Goal: Task Accomplishment & Management: Manage account settings

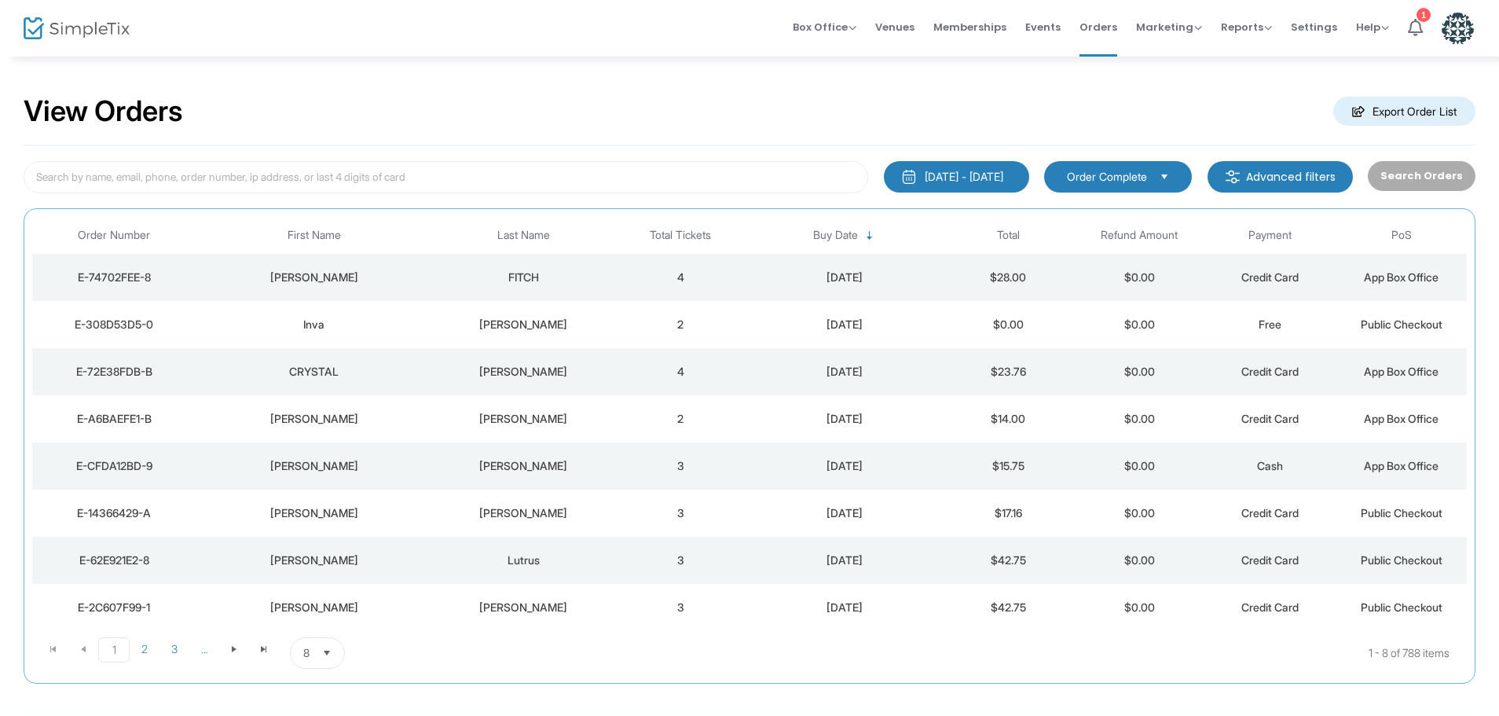
click at [818, 274] on div "8/15/2025" at bounding box center [844, 278] width 189 height 16
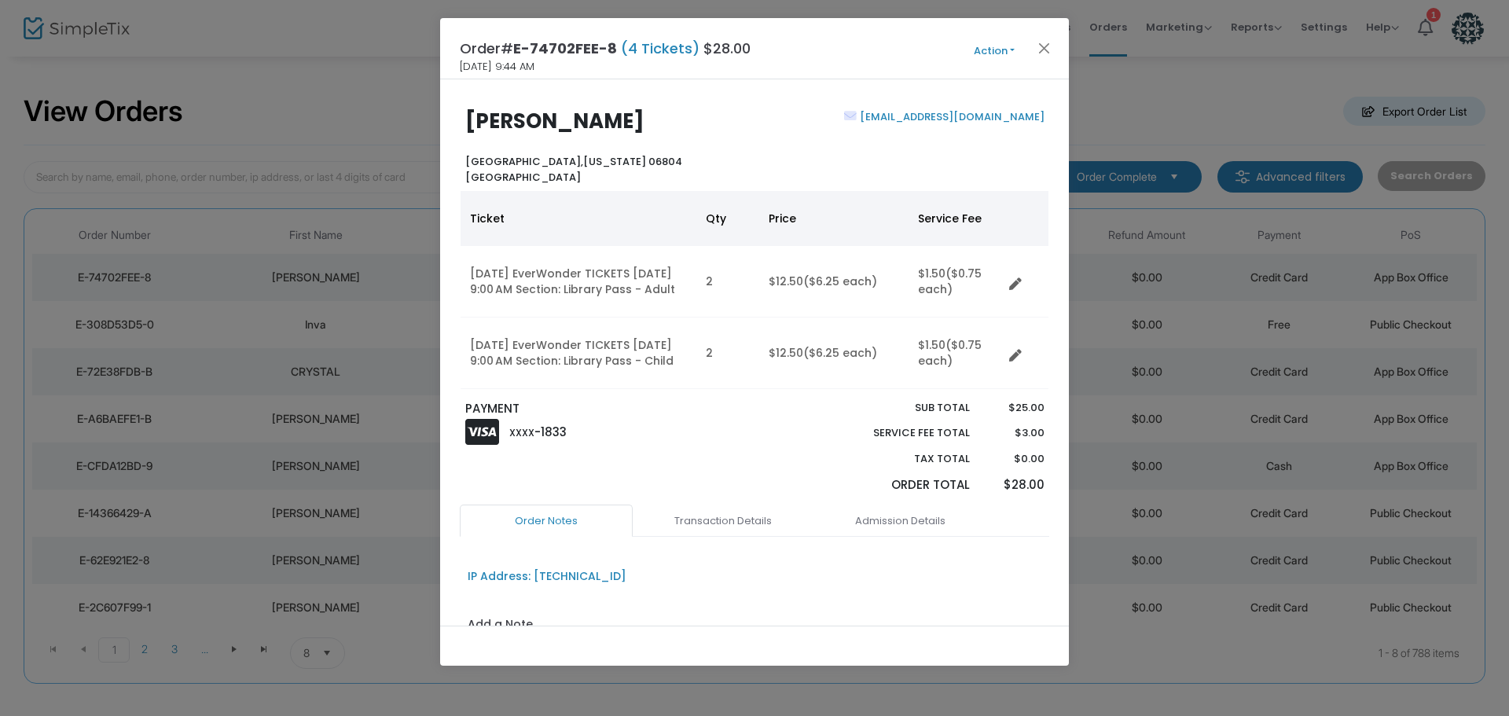
click at [996, 53] on button "Action" at bounding box center [994, 50] width 94 height 17
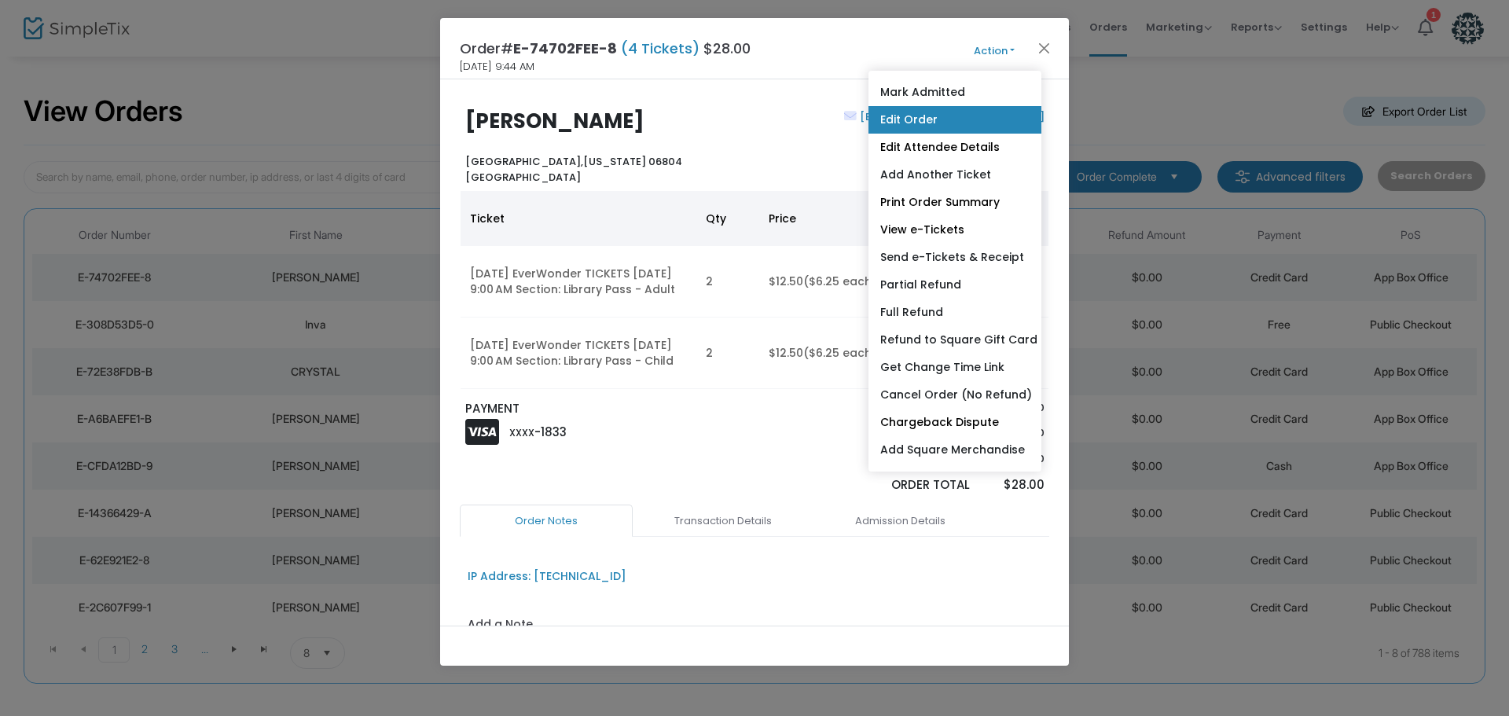
click at [909, 117] on link "Edit Order" at bounding box center [954, 120] width 173 height 28
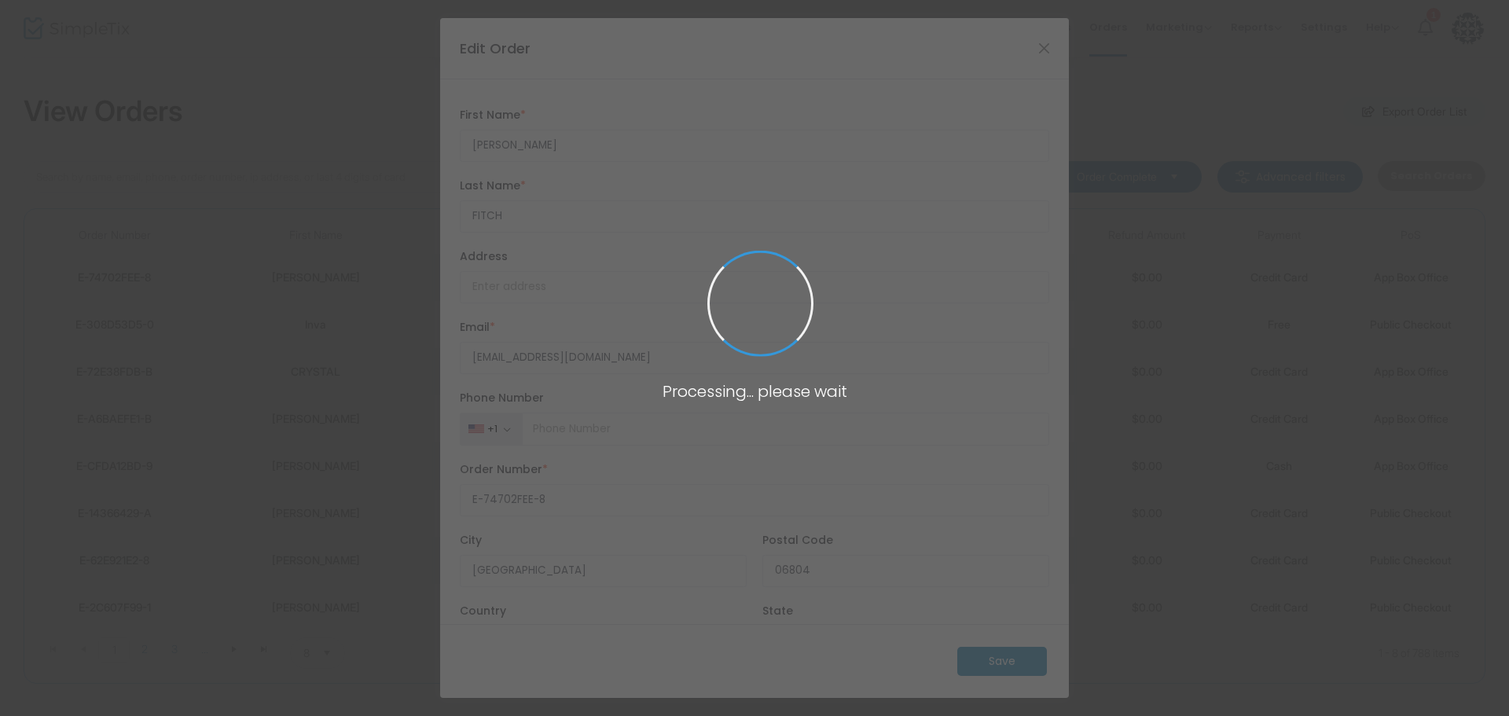
type input "United States"
type input "Connecticut"
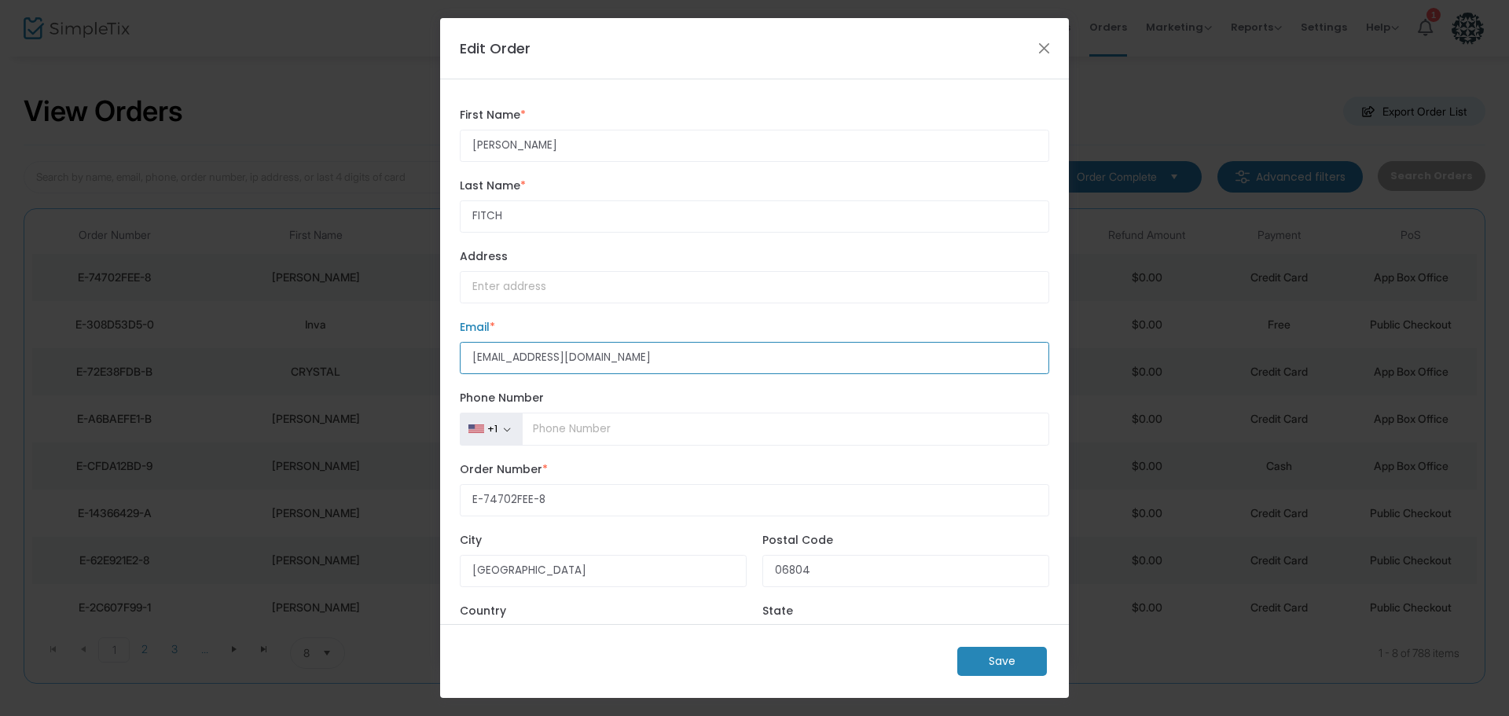
click at [501, 358] on input "pat.hhadok@yahoo.com" at bounding box center [754, 358] width 589 height 32
type input "pat.hadok@yahoo.com"
click at [1017, 658] on m-button "Save" at bounding box center [1002, 661] width 90 height 29
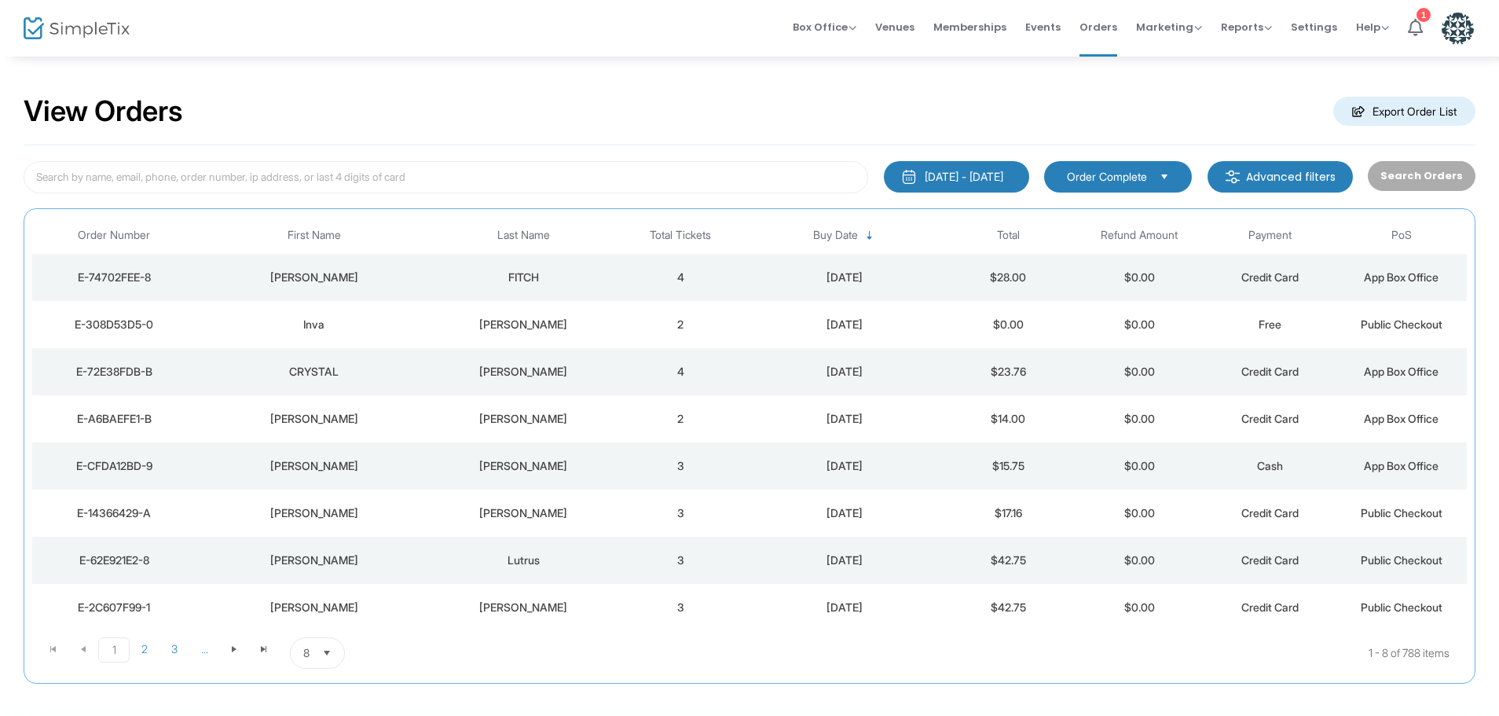
click at [768, 283] on div "8/15/2025" at bounding box center [844, 278] width 189 height 16
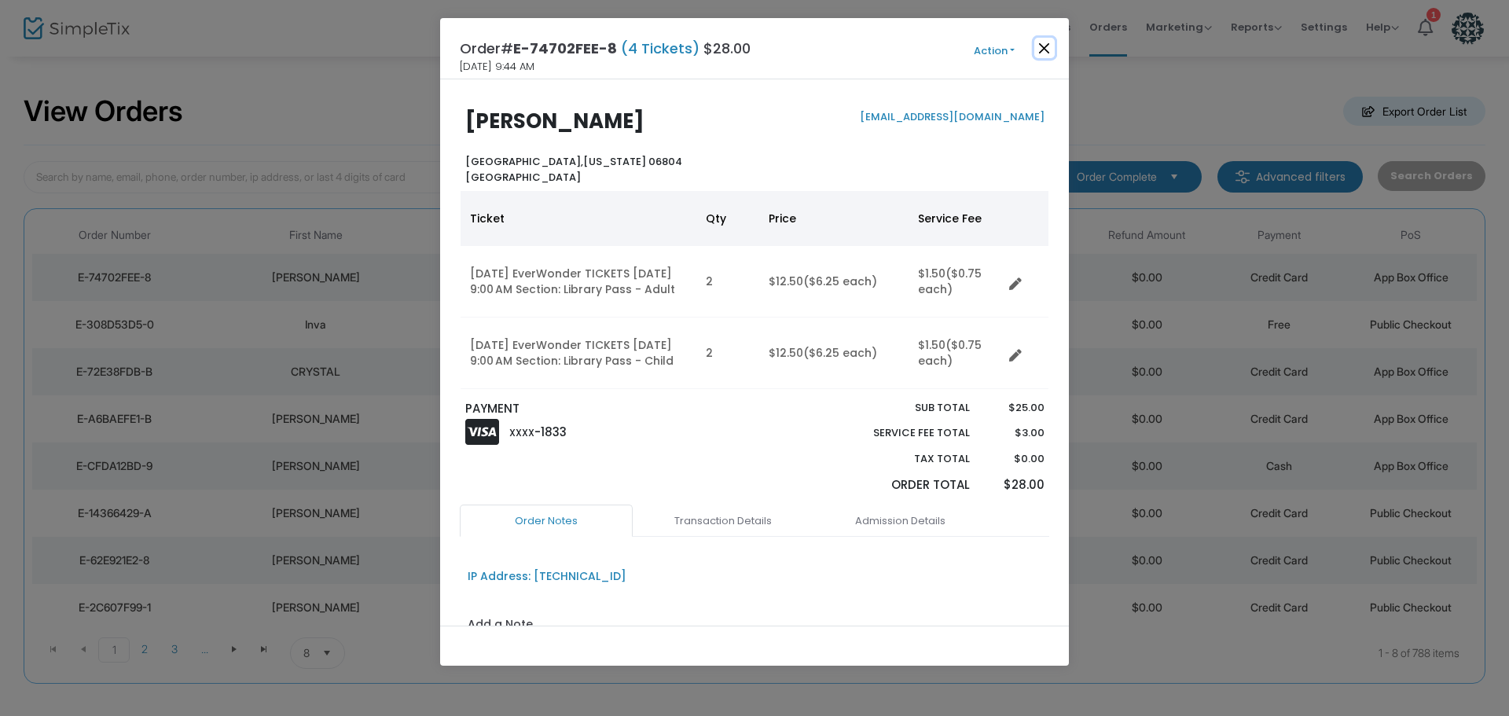
click at [1040, 46] on button "Close" at bounding box center [1044, 48] width 20 height 20
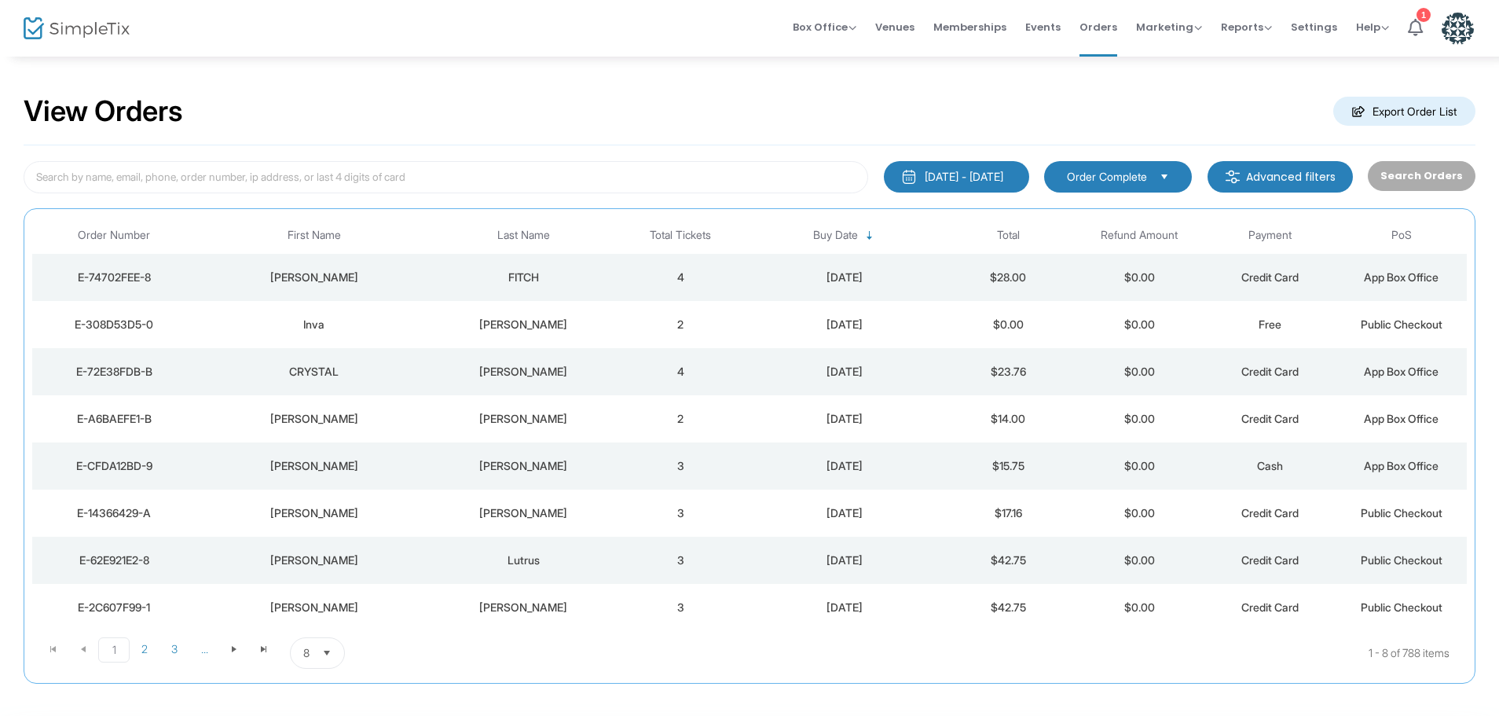
scroll to position [70, 0]
